Goal: Register for event/course

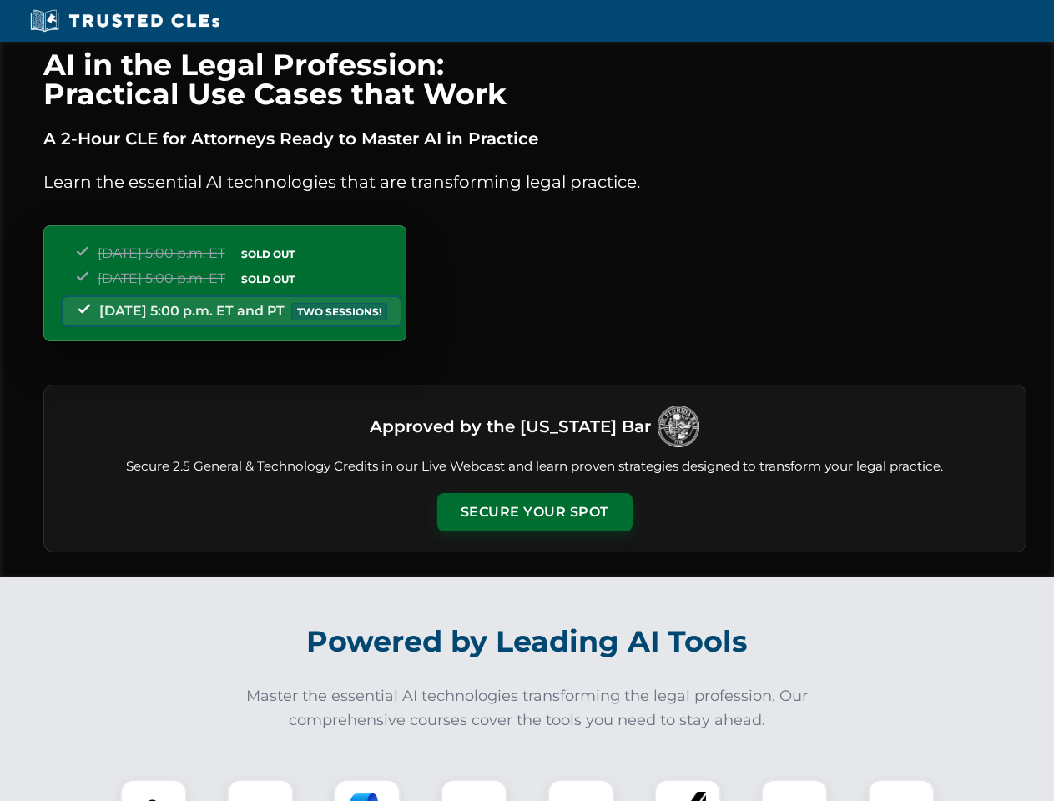
click at [534, 513] on button "Secure Your Spot" at bounding box center [534, 512] width 195 height 38
click at [154, 791] on img at bounding box center [153, 813] width 48 height 48
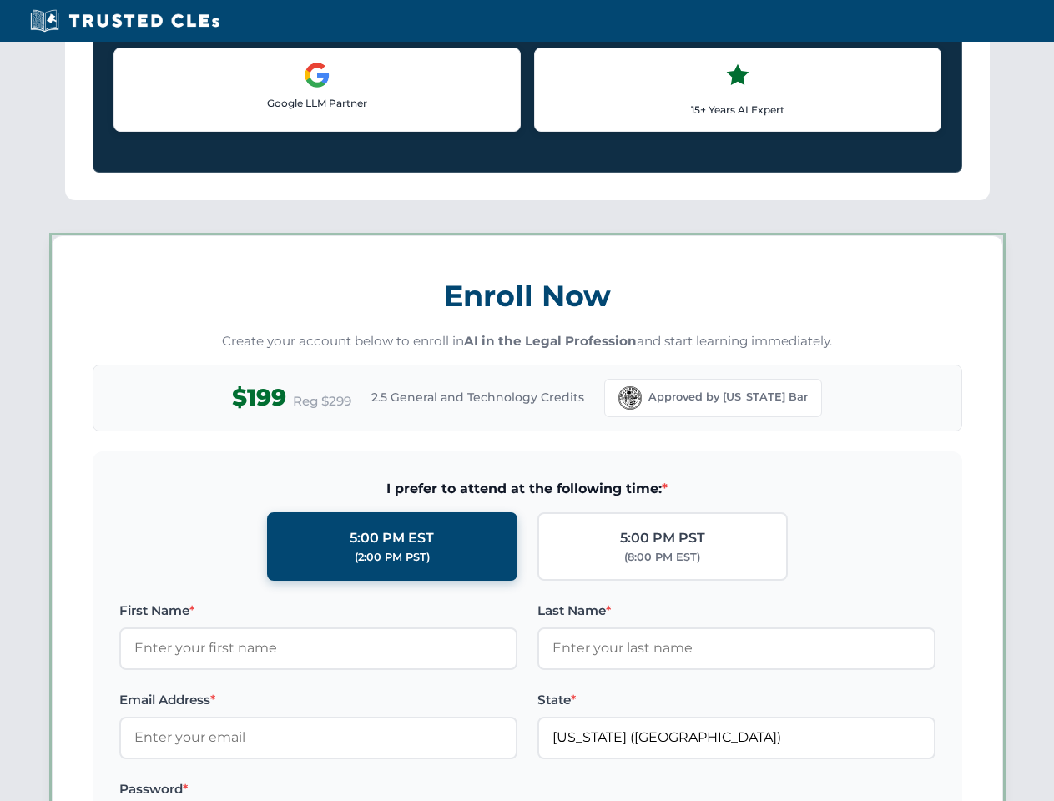
click at [367, 791] on label "Password *" at bounding box center [318, 790] width 398 height 20
